Goal: Information Seeking & Learning: Find specific fact

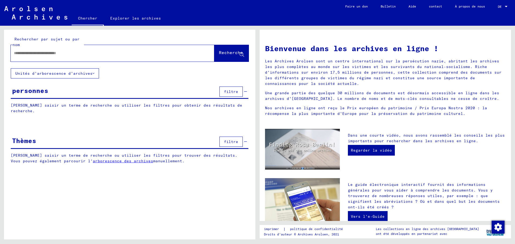
drag, startPoint x: 37, startPoint y: 55, endPoint x: 39, endPoint y: 52, distance: 3.4
click at [37, 55] on input "text" at bounding box center [106, 53] width 184 height 6
type input "**********"
click at [219, 55] on font "Recherche" at bounding box center [231, 52] width 24 height 5
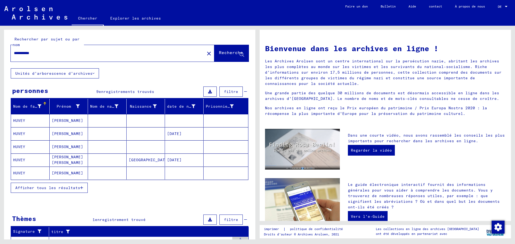
click at [70, 189] on font "Afficher tous les résultats" at bounding box center [47, 188] width 65 height 5
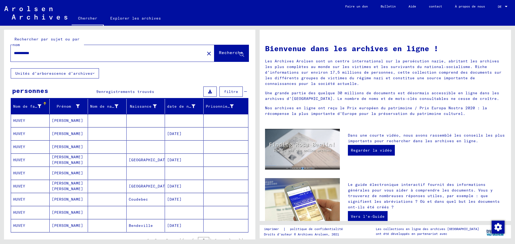
scroll to position [27, 0]
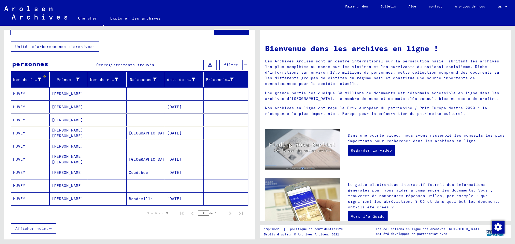
click at [68, 174] on font "[PERSON_NAME]" at bounding box center [67, 172] width 31 height 5
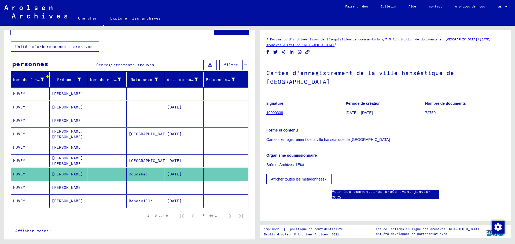
click at [491, 39] on font "[DATE] Archives d'État de [GEOGRAPHIC_DATA]" at bounding box center [378, 42] width 224 height 10
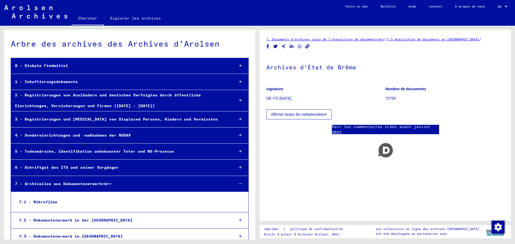
scroll to position [433, 0]
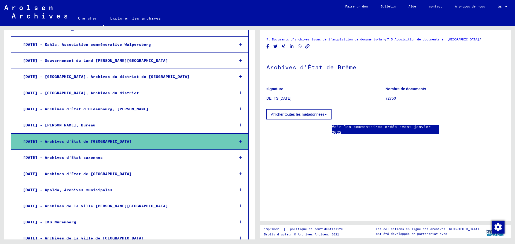
click at [233, 138] on div at bounding box center [241, 142] width 16 height 16
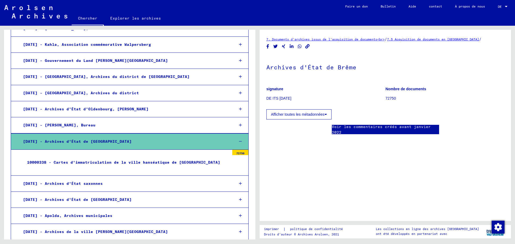
click at [237, 152] on font "72750" at bounding box center [240, 153] width 8 height 3
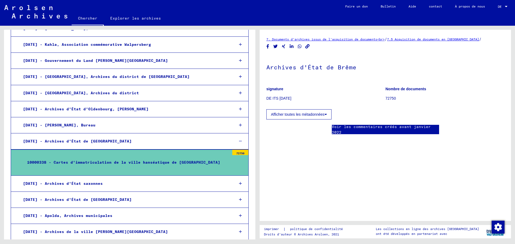
click at [178, 160] on font "10000338 - Cartes d'immatriculation de la ville hanséatique de [GEOGRAPHIC_DATA]" at bounding box center [123, 162] width 193 height 5
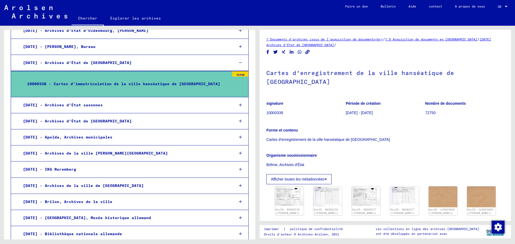
scroll to position [513, 0]
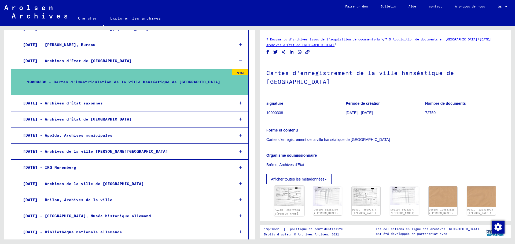
click at [294, 190] on img at bounding box center [289, 196] width 30 height 20
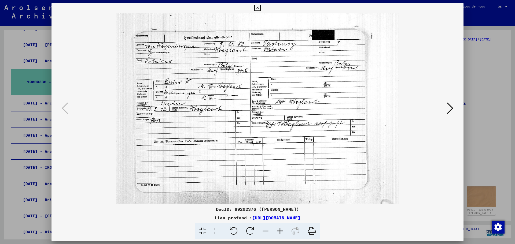
click at [292, 218] on font "[URL][DOMAIN_NAME]" at bounding box center [276, 217] width 48 height 5
click at [450, 110] on icon at bounding box center [450, 108] width 6 height 13
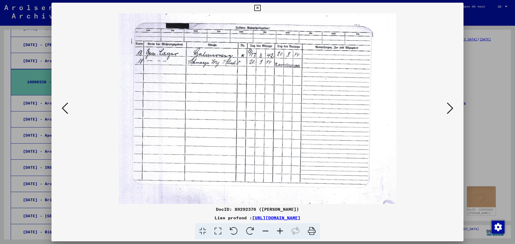
click at [68, 108] on button at bounding box center [65, 108] width 10 height 15
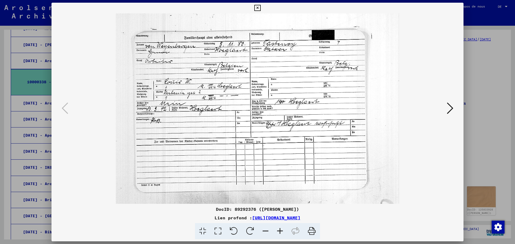
click at [452, 109] on icon at bounding box center [450, 108] width 6 height 13
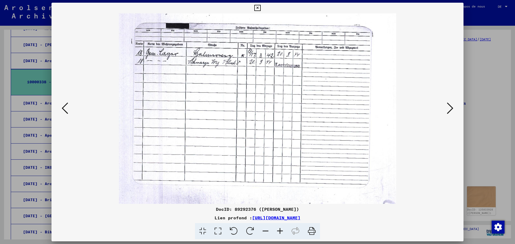
click at [452, 109] on icon at bounding box center [450, 108] width 6 height 13
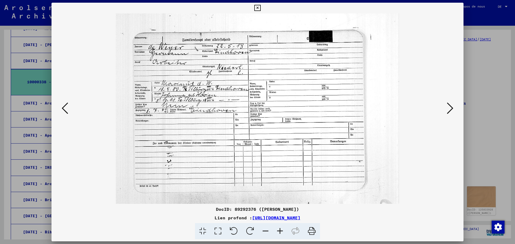
click at [452, 109] on icon at bounding box center [450, 108] width 6 height 13
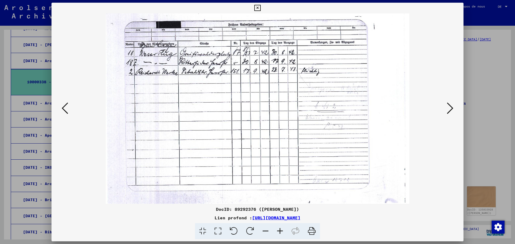
click at [452, 109] on icon at bounding box center [450, 108] width 6 height 13
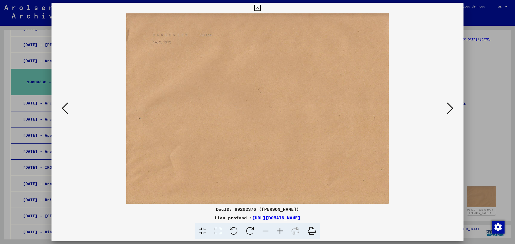
click at [452, 109] on icon at bounding box center [450, 108] width 6 height 13
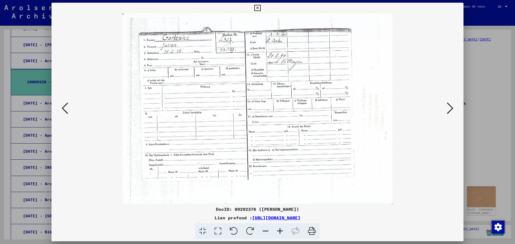
click at [452, 109] on icon at bounding box center [450, 108] width 6 height 13
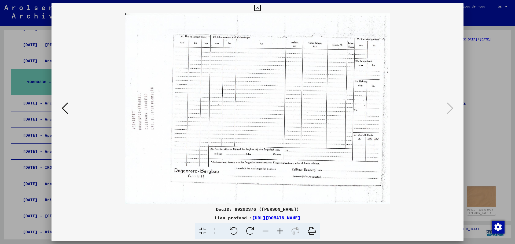
click at [256, 6] on icon at bounding box center [257, 8] width 6 height 6
